Goal: Navigation & Orientation: Find specific page/section

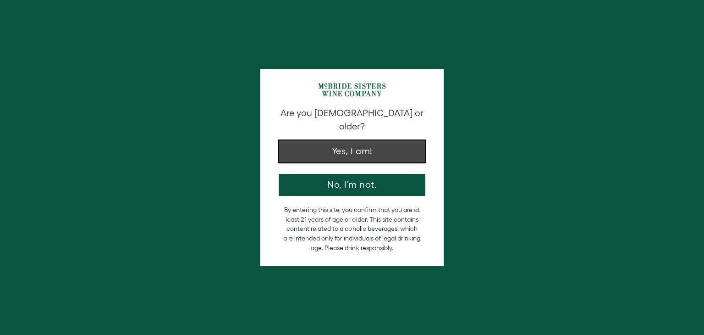
click at [373, 141] on button "Yes, I am!" at bounding box center [352, 151] width 147 height 22
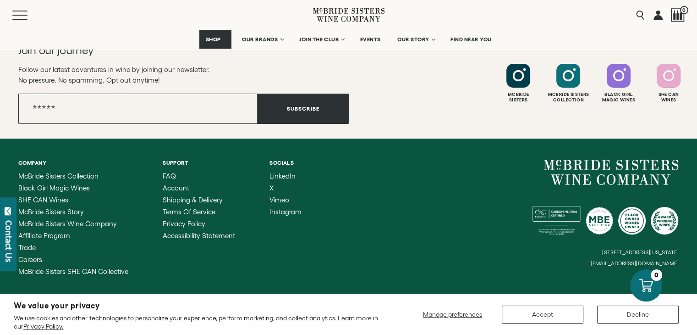
scroll to position [3453, 0]
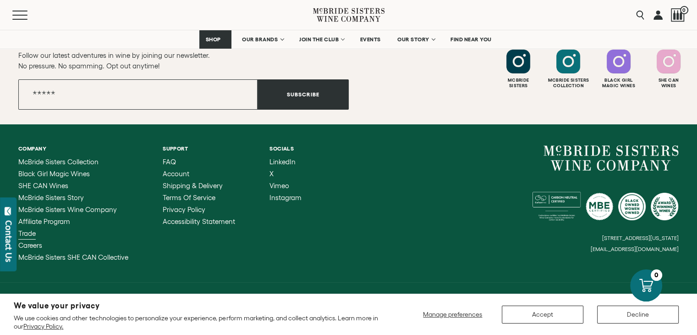
click at [22, 229] on span "Trade" at bounding box center [26, 233] width 17 height 8
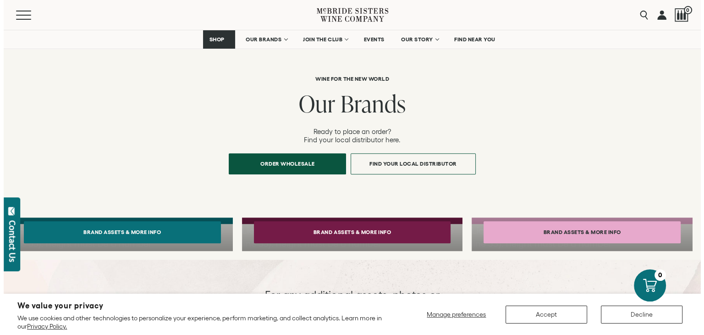
scroll to position [660, 0]
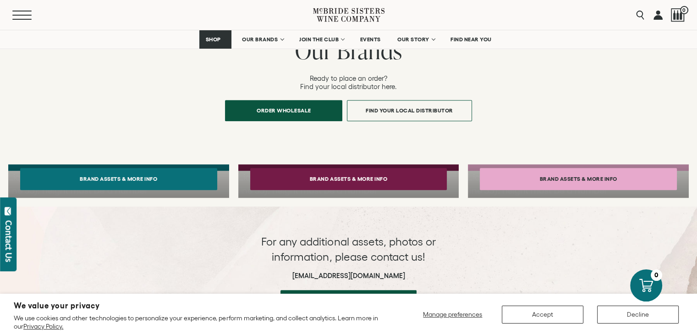
click at [17, 15] on span "Mobile Menu Trigger" at bounding box center [21, 15] width 19 height 1
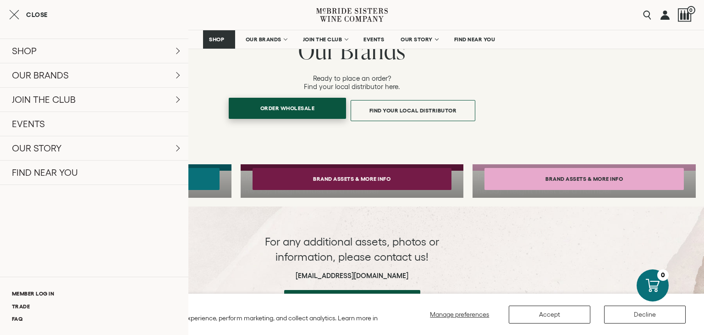
click at [300, 99] on span "Order Wholesale" at bounding box center [287, 108] width 87 height 18
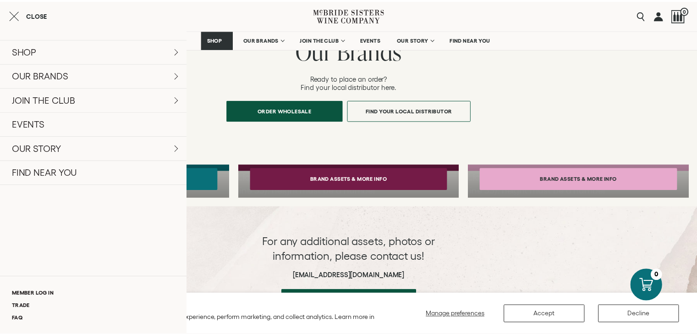
scroll to position [0, 0]
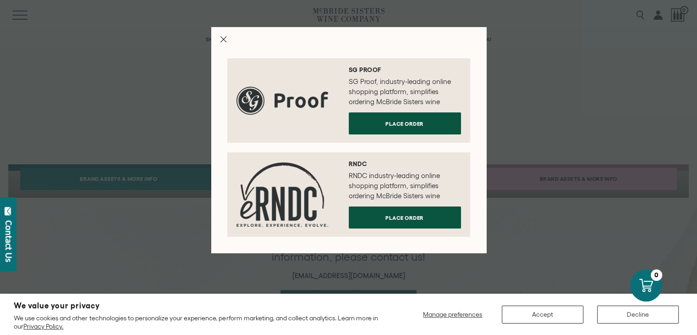
click at [225, 41] on icon "Close modal" at bounding box center [223, 39] width 6 height 6
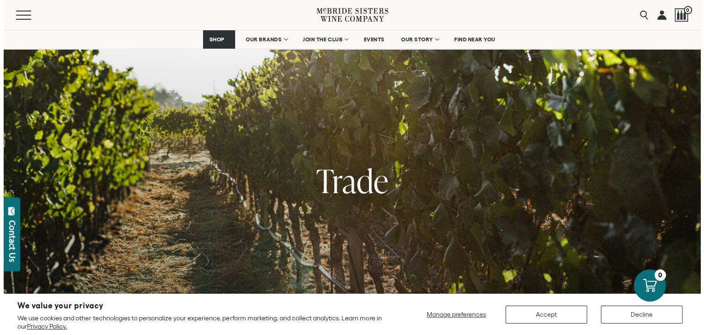
scroll to position [660, 0]
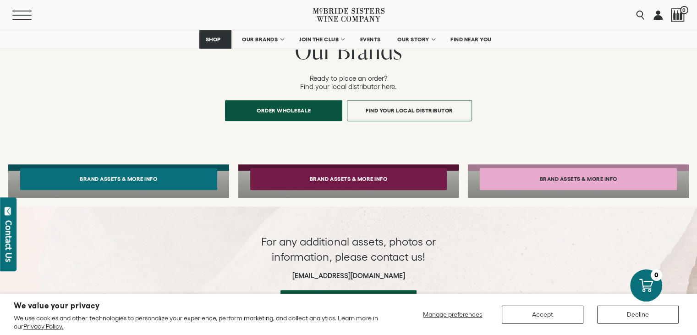
click at [16, 15] on span "Mobile Menu Trigger" at bounding box center [21, 15] width 19 height 1
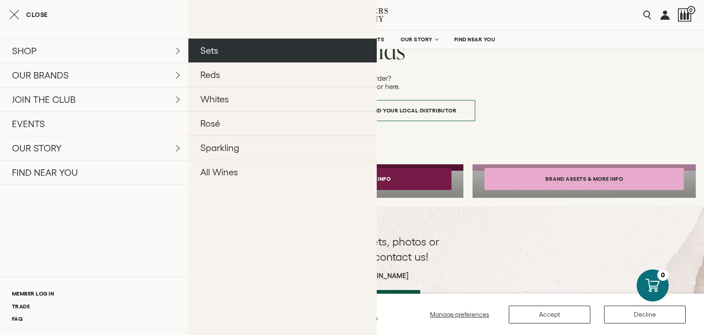
click at [206, 46] on link "Sets" at bounding box center [282, 50] width 188 height 24
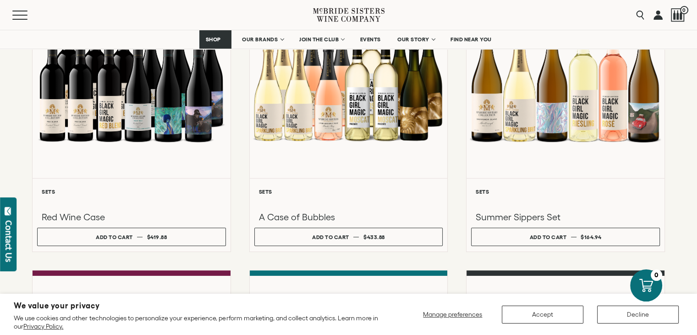
scroll to position [177, 0]
